Goal: Task Accomplishment & Management: Manage account settings

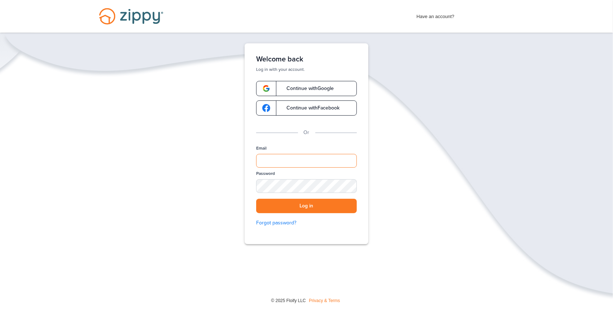
click at [298, 159] on input "Email" at bounding box center [306, 161] width 101 height 14
type input "**********"
click at [288, 202] on button "Log in" at bounding box center [306, 205] width 101 height 15
click at [309, 203] on button "Log in" at bounding box center [306, 205] width 101 height 15
